Goal: Information Seeking & Learning: Learn about a topic

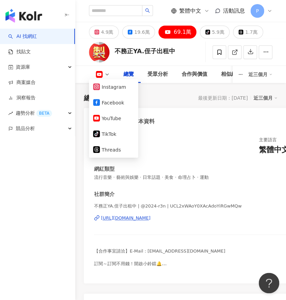
drag, startPoint x: 143, startPoint y: 219, endPoint x: 167, endPoint y: 216, distance: 24.0
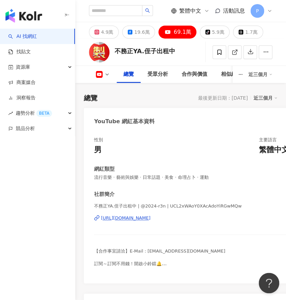
click at [214, 152] on div "性別 男 主要語言 繁體中文 77.6%" at bounding box center [201, 146] width 215 height 18
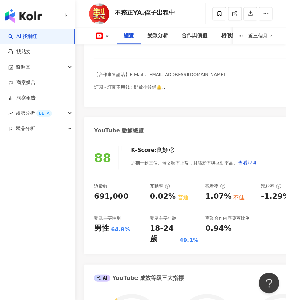
scroll to position [190, 0]
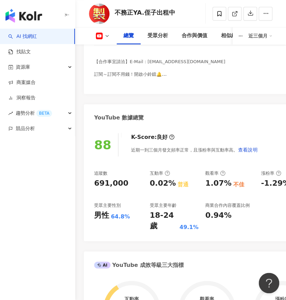
click at [224, 187] on div "1.07%" at bounding box center [218, 183] width 26 height 11
drag, startPoint x: 222, startPoint y: 185, endPoint x: 206, endPoint y: 187, distance: 16.2
click at [206, 187] on div "1.07%" at bounding box center [218, 183] width 26 height 11
copy div "1.07"
click at [245, 222] on div "88 K-Score : 良好 近期一到三個月發文頻率正常，且漲粉率與互動率高。 查看說明 追蹤數 691,000 互動率 0.02% 普通 觀看率 1.07…" at bounding box center [202, 183] width 236 height 115
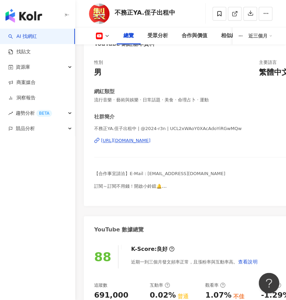
scroll to position [0, 0]
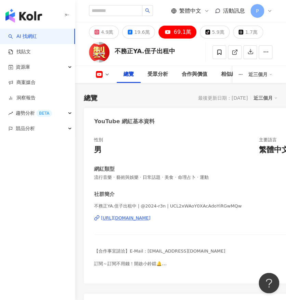
click at [99, 74] on icon at bounding box center [99, 74] width 1 height 1
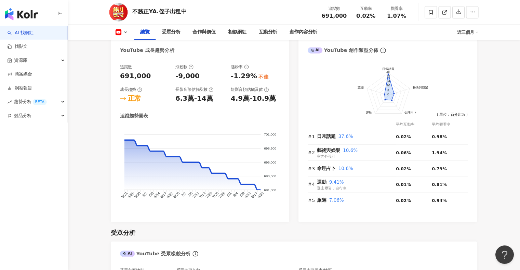
scroll to position [380, 0]
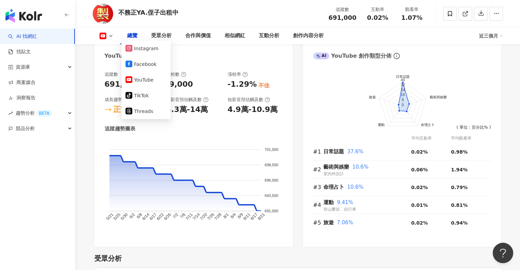
click at [125, 64] on button "Facebook" at bounding box center [145, 64] width 41 height 10
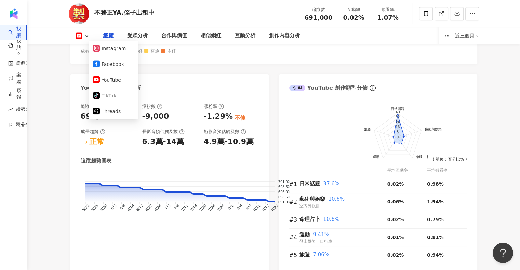
click at [160, 42] on div "不務正YA.侄子出租中的表現稍遜，其觀看率與同級網紅相比明顯低於平均水平，互動率也與同階級網紅相符但仍有提升空間，粉絲成長率則有待進一步優化。建議廠商在選擇業…" at bounding box center [274, 35] width 386 height 13
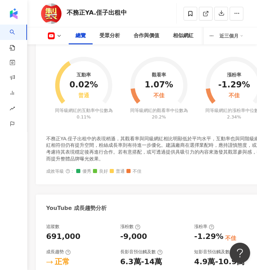
scroll to position [439, 0]
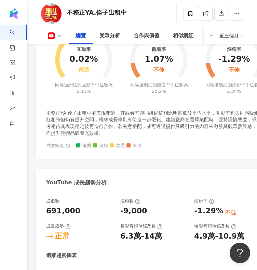
click at [56, 38] on button at bounding box center [55, 35] width 28 height 7
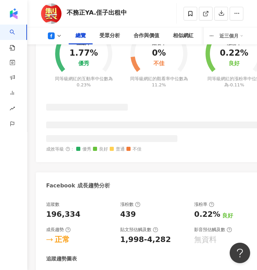
click at [65, 209] on div "196,334" at bounding box center [63, 214] width 34 height 11
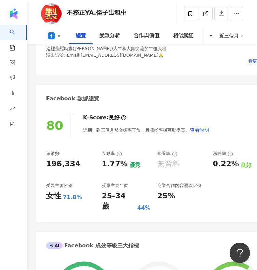
scroll to position [134, 0]
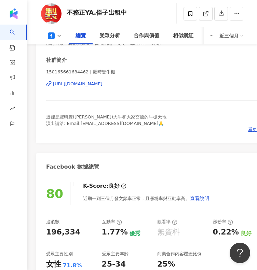
drag, startPoint x: 100, startPoint y: 84, endPoint x: 121, endPoint y: 94, distance: 23.7
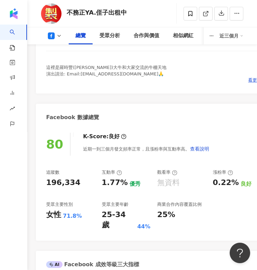
scroll to position [237, 0]
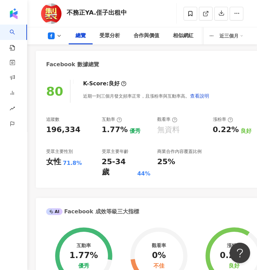
drag, startPoint x: 128, startPoint y: 163, endPoint x: 116, endPoint y: 164, distance: 13.1
click at [128, 163] on div "25-34 歲" at bounding box center [119, 167] width 34 height 21
drag, startPoint x: 63, startPoint y: 162, endPoint x: 201, endPoint y: 154, distance: 138.6
click at [69, 163] on div "女性 71.8%" at bounding box center [70, 162] width 49 height 11
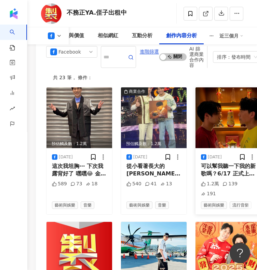
scroll to position [2697, 0]
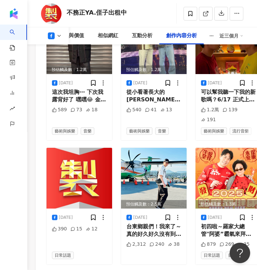
click at [57, 32] on div "總覽 受眾分析 合作與價值 相似網紅 互動分析 創作內容分析 近三個月" at bounding box center [142, 35] width 202 height 17
click at [52, 35] on icon at bounding box center [51, 35] width 7 height 7
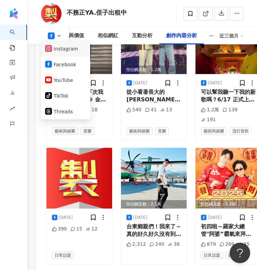
click at [68, 52] on button "Instagram" at bounding box center [65, 49] width 41 height 10
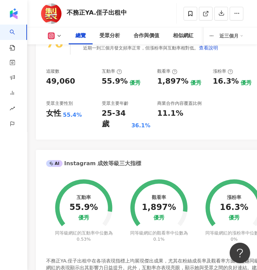
scroll to position [245, 0]
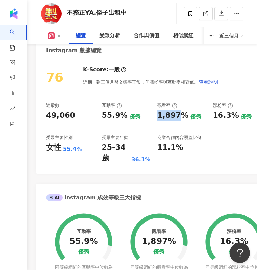
drag, startPoint x: 157, startPoint y: 116, endPoint x: 178, endPoint y: 118, distance: 20.9
click at [178, 118] on div "1,897%" at bounding box center [172, 115] width 31 height 11
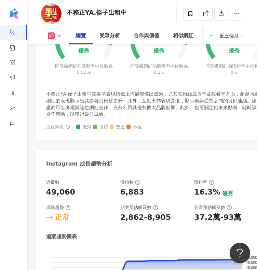
scroll to position [513, 0]
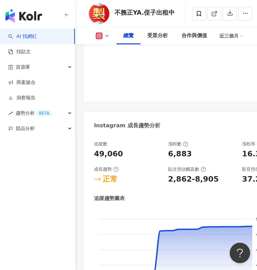
click at [106, 39] on div "總覽 受眾分析 合作與價值 相似網紅 互動分析 創作內容分析 近三個月" at bounding box center [166, 35] width 154 height 17
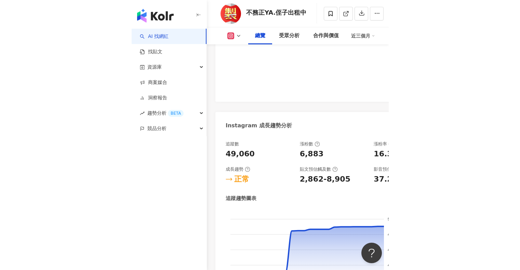
scroll to position [173, 0]
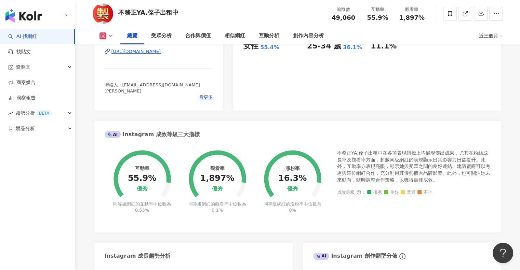
click at [107, 37] on button at bounding box center [107, 35] width 28 height 7
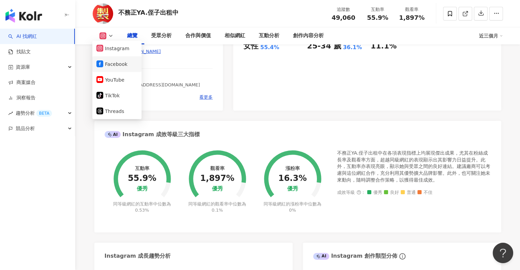
click at [107, 65] on button "Facebook" at bounding box center [116, 64] width 41 height 10
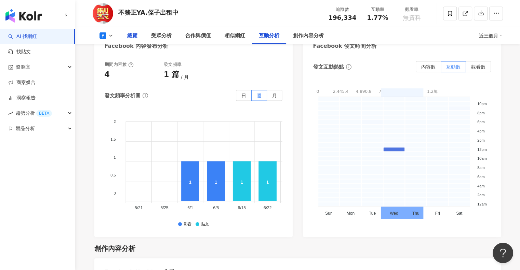
scroll to position [1232, 0]
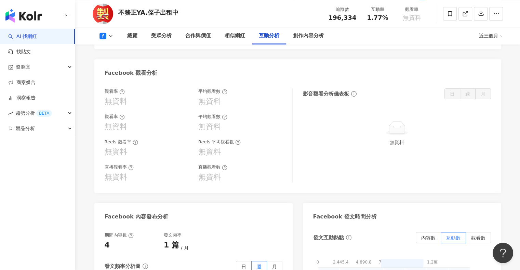
click at [108, 36] on icon at bounding box center [110, 35] width 5 height 5
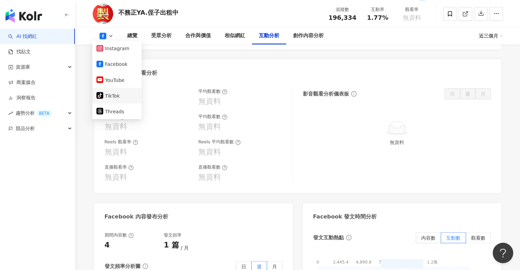
click at [127, 99] on button "tiktok-icon TikTok" at bounding box center [116, 96] width 41 height 10
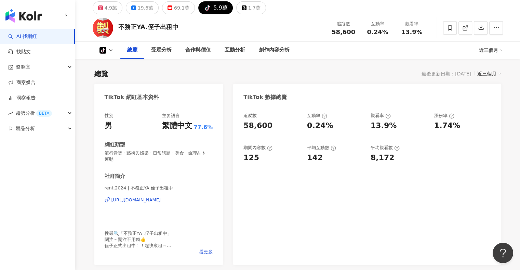
scroll to position [14, 0]
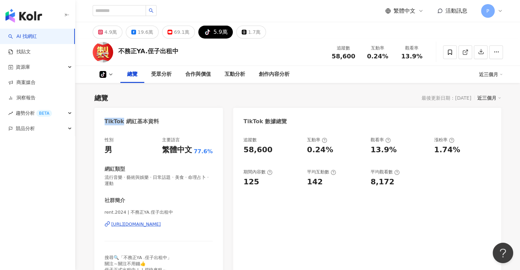
drag, startPoint x: 105, startPoint y: 119, endPoint x: 122, endPoint y: 121, distance: 16.5
click at [122, 121] on div "TikTok 網紅基本資料" at bounding box center [132, 122] width 54 height 8
copy div "TikTok"
